Goal: Transaction & Acquisition: Purchase product/service

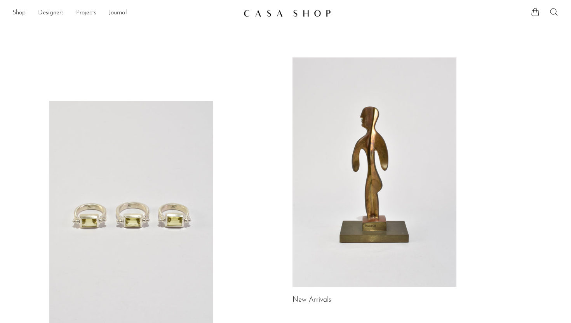
click at [86, 10] on link "Projects" at bounding box center [86, 13] width 20 height 10
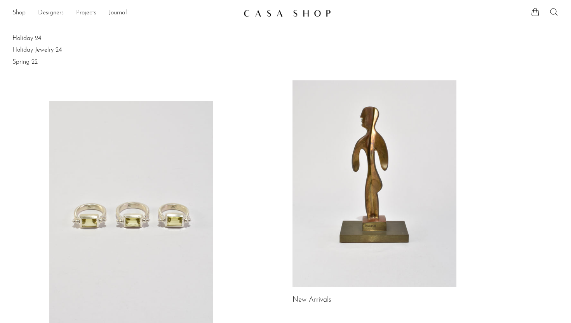
click at [51, 17] on link "Designers" at bounding box center [51, 13] width 26 height 10
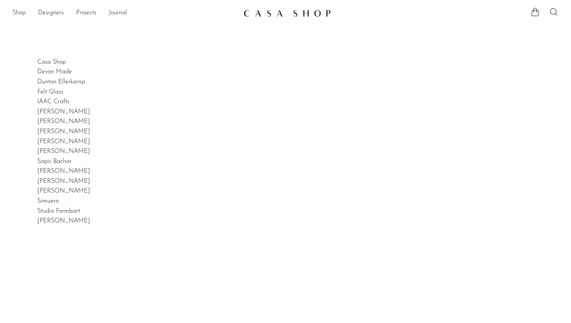
click at [16, 14] on link "Shop" at bounding box center [18, 13] width 13 height 10
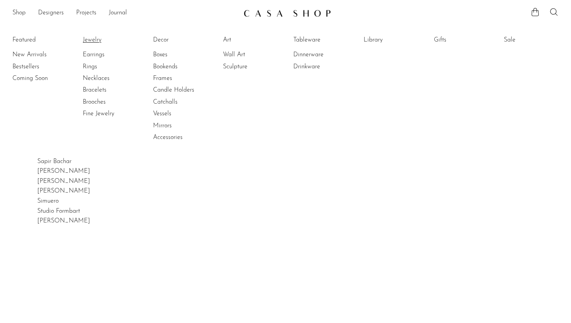
click at [89, 41] on link "Jewelry" at bounding box center [112, 40] width 58 height 9
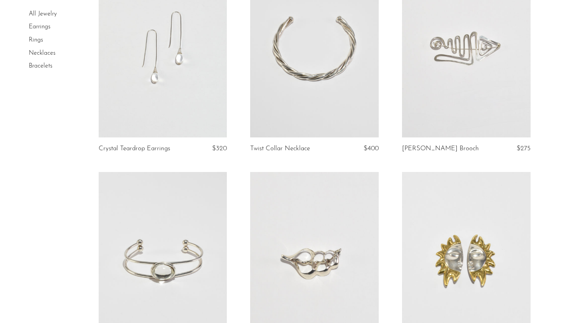
scroll to position [114, 0]
click at [192, 79] on link at bounding box center [163, 47] width 129 height 180
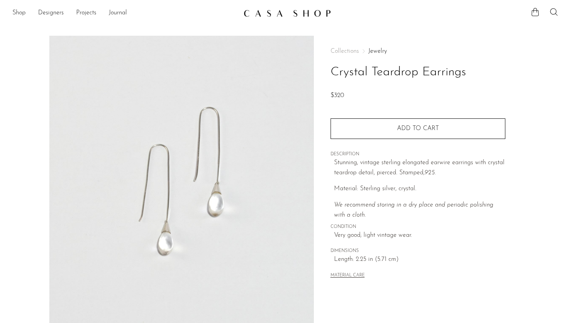
click at [382, 75] on h1 "Crystal Teardrop Earrings" at bounding box center [418, 73] width 175 height 20
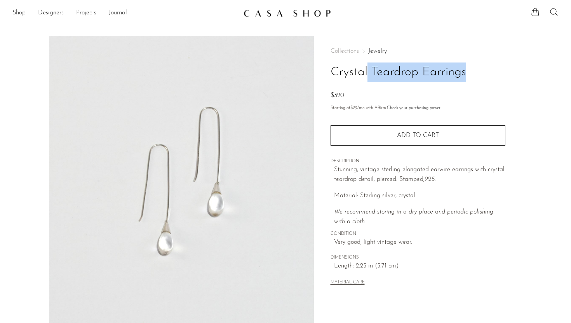
copy div "Crystal Teardrop Earrings"
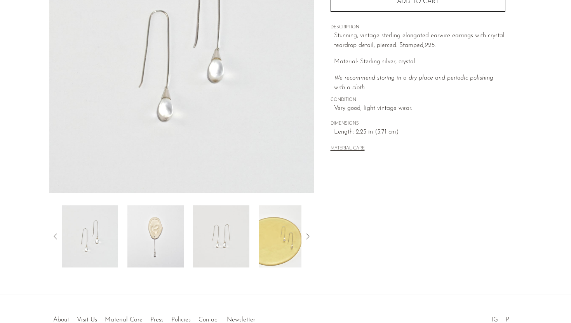
scroll to position [183, 0]
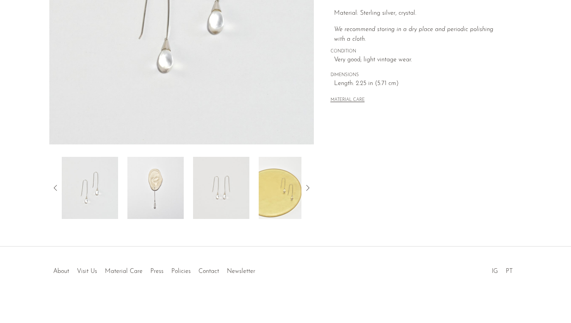
click at [146, 173] on img at bounding box center [155, 188] width 56 height 62
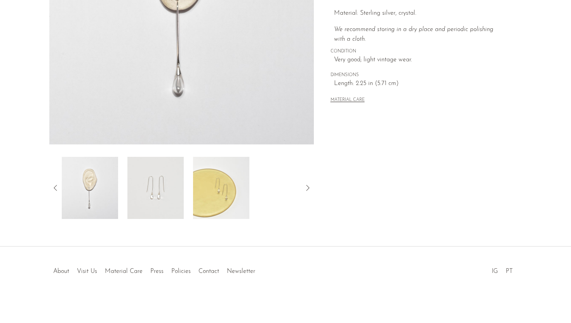
click at [164, 169] on img at bounding box center [155, 188] width 56 height 62
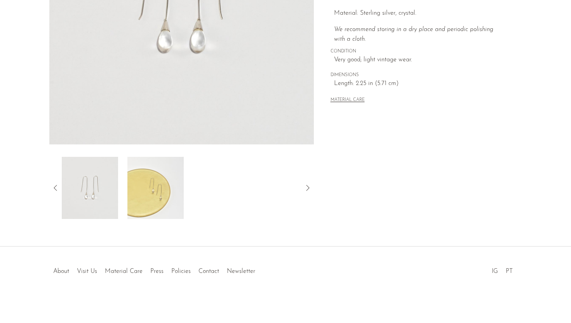
click at [163, 178] on img at bounding box center [155, 188] width 56 height 62
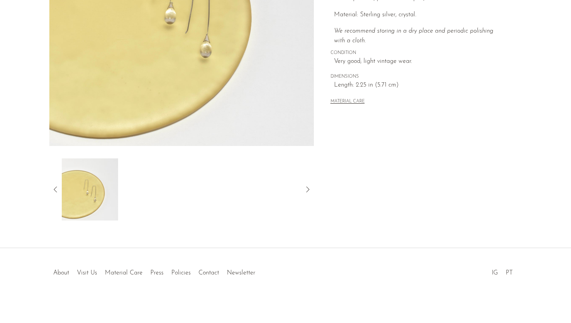
scroll to position [0, 0]
